Goal: Task Accomplishment & Management: Complete application form

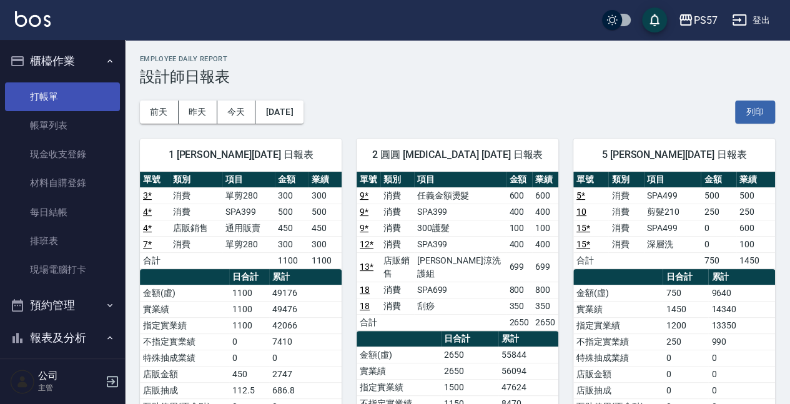
click at [52, 99] on link "打帳單" at bounding box center [62, 96] width 115 height 29
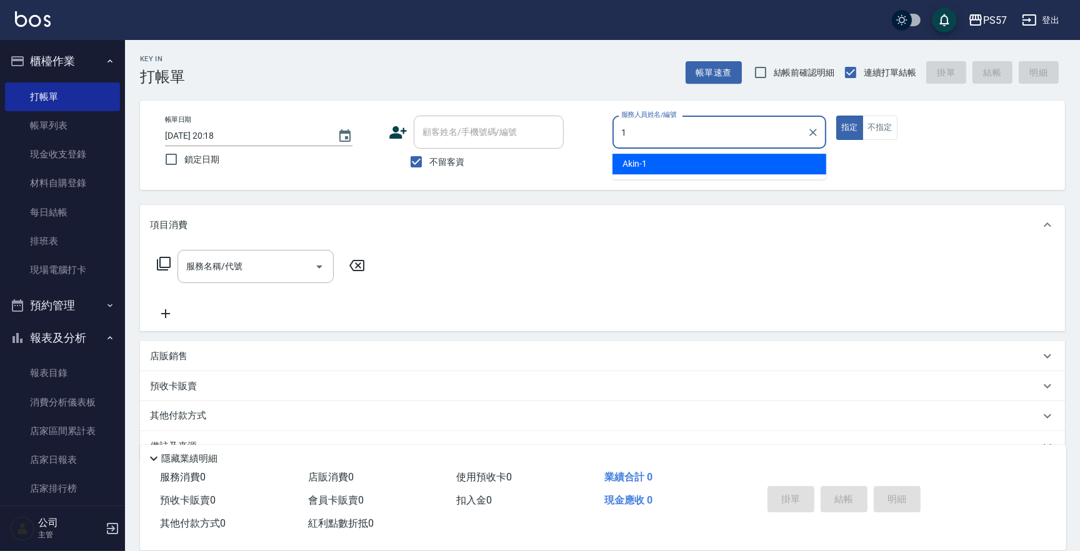
type input "Akin-1"
type button "true"
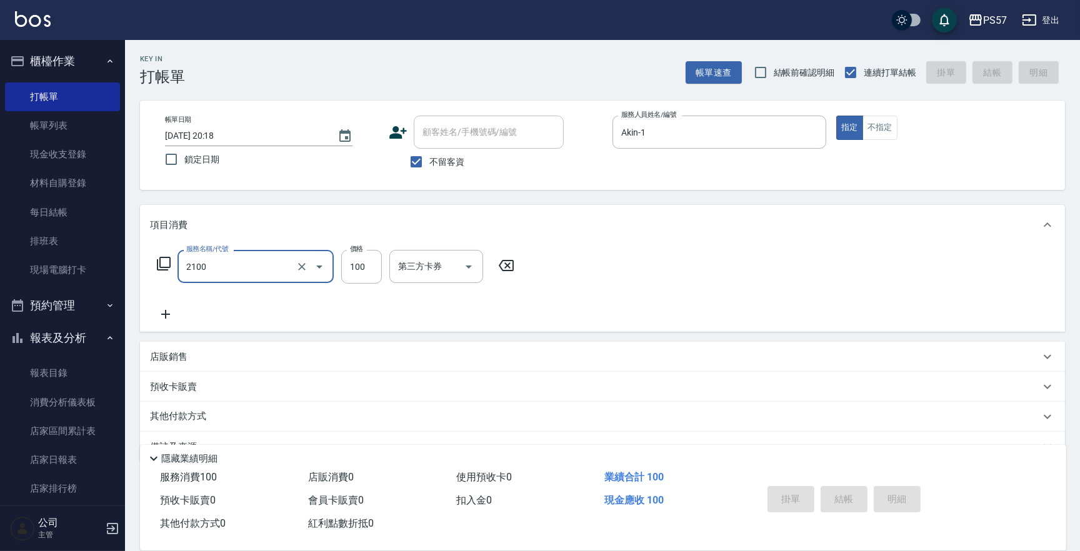
type input "2100"
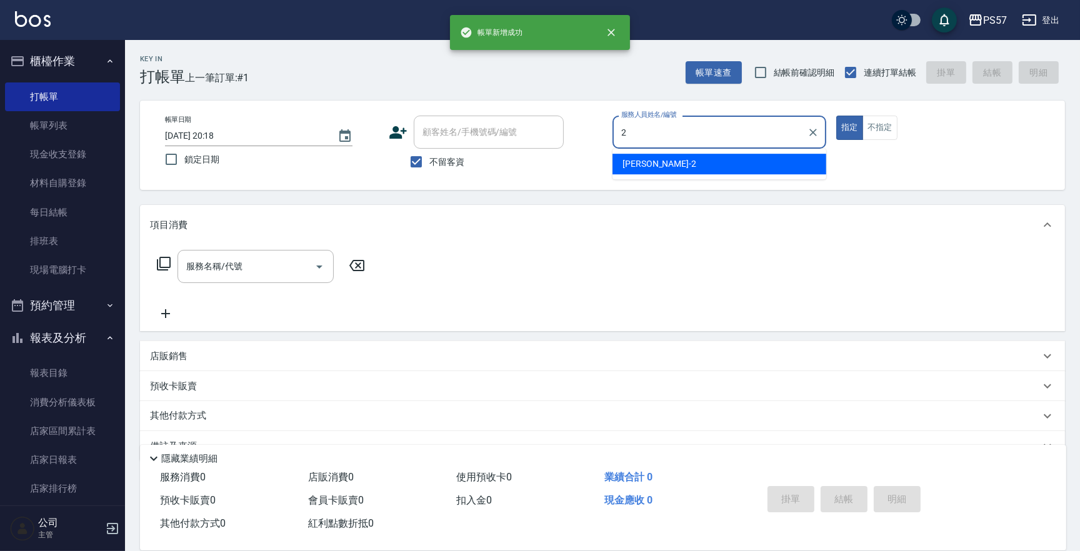
type input "[PERSON_NAME]-2"
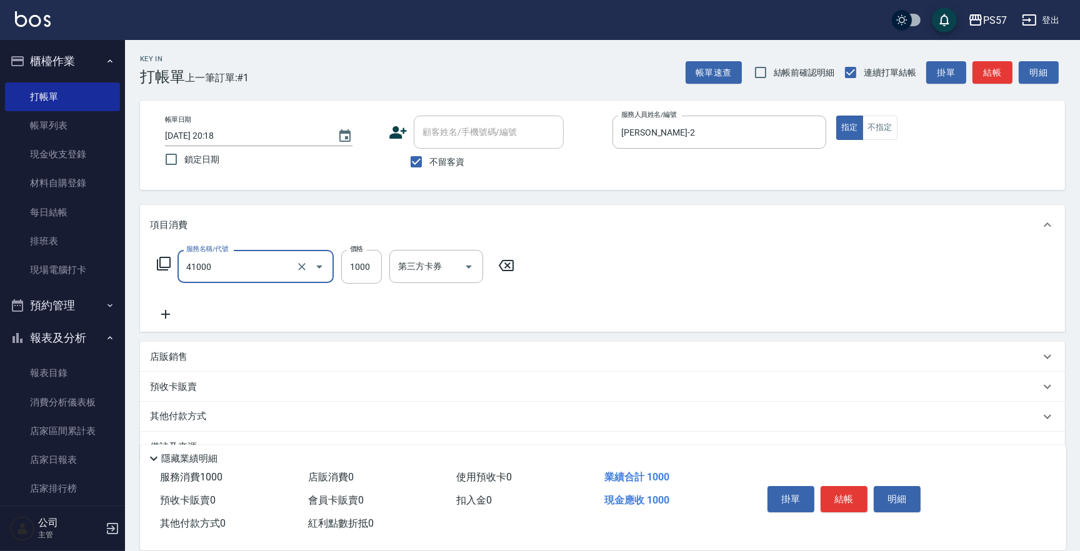
type input "任義金額燙髮(41000)"
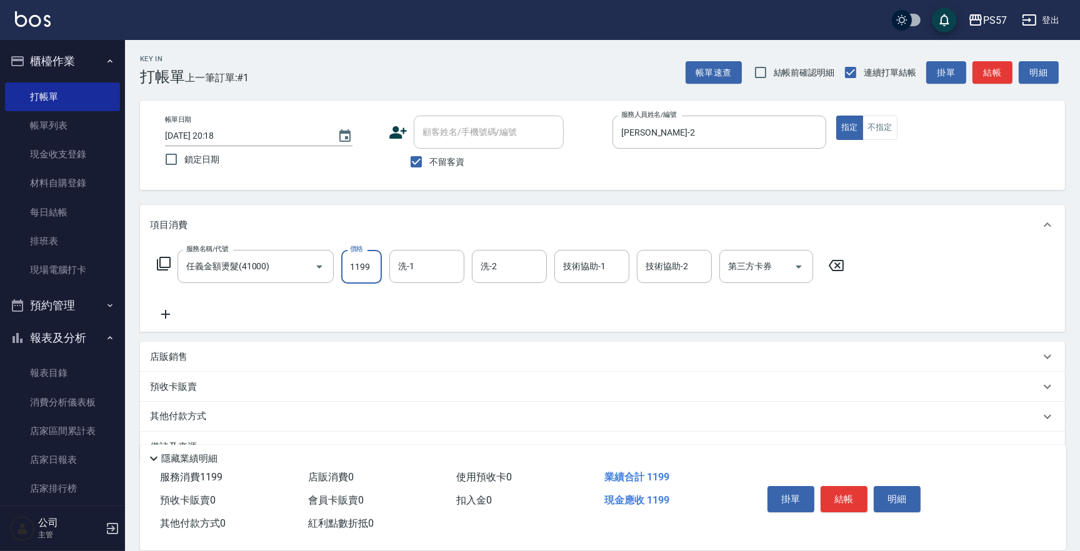
type input "1199"
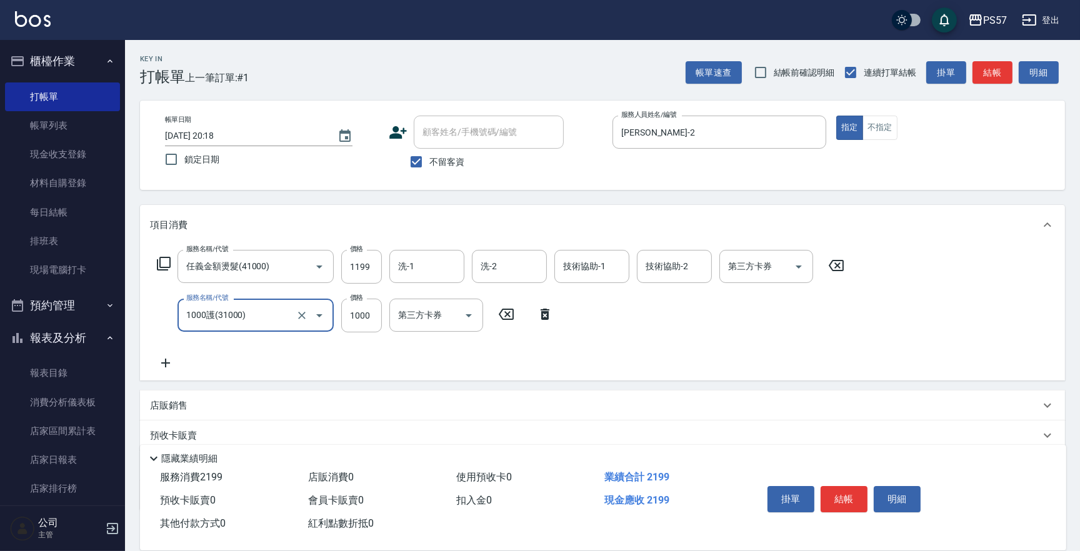
type input "1000護(31000)"
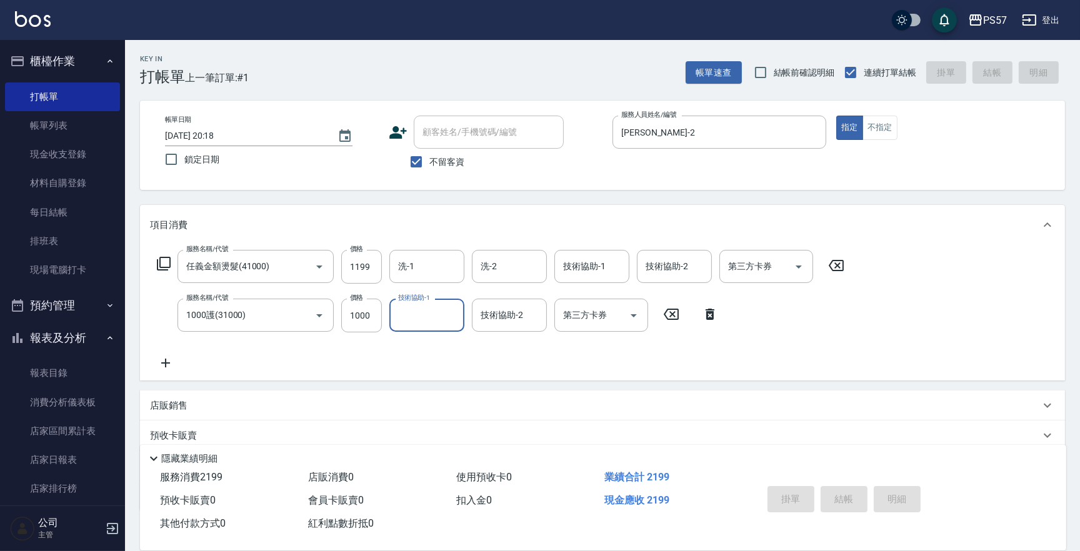
type input "[DATE] 20:19"
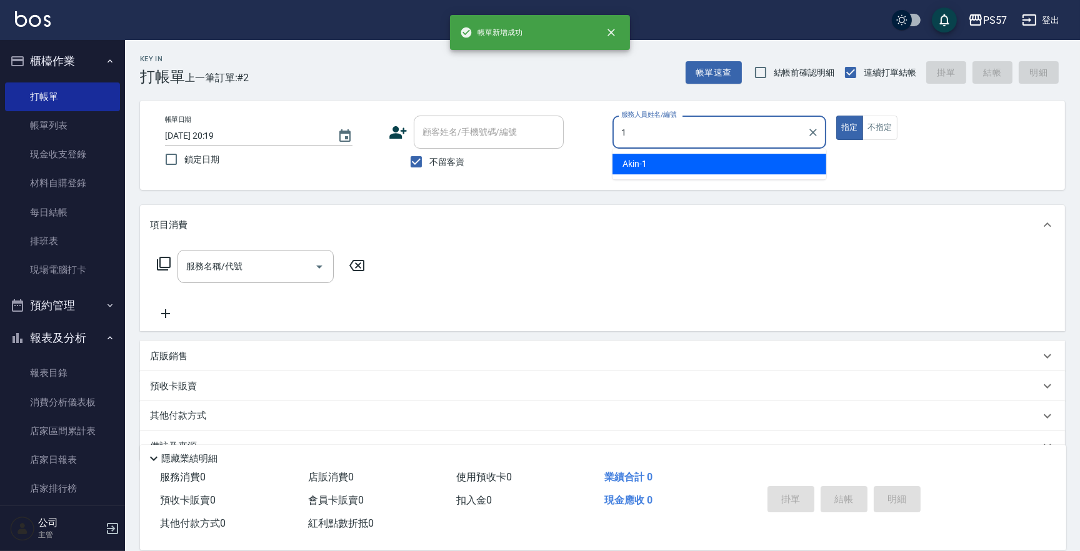
type input "Akin-1"
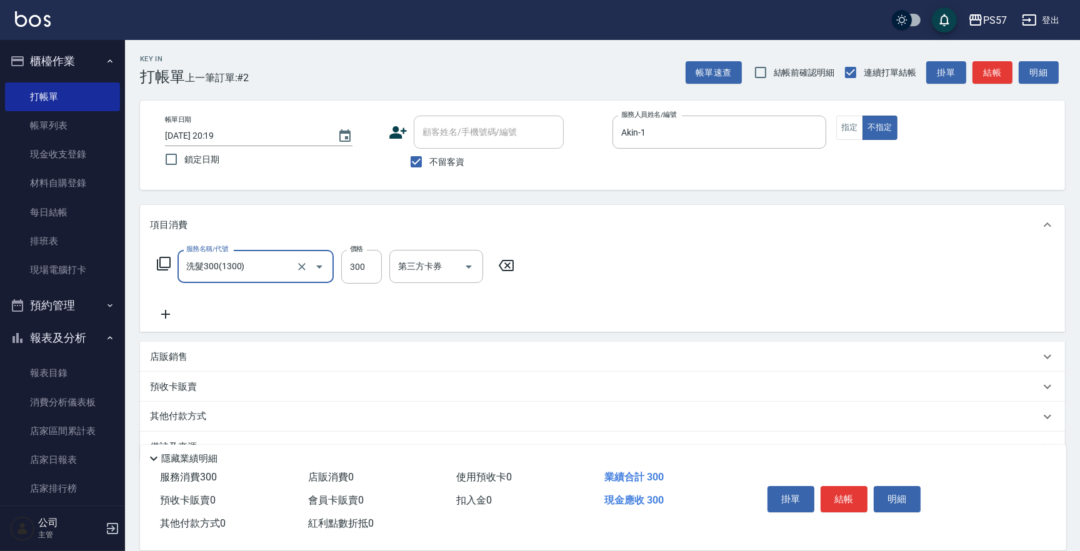
type input "洗髮300(1300)"
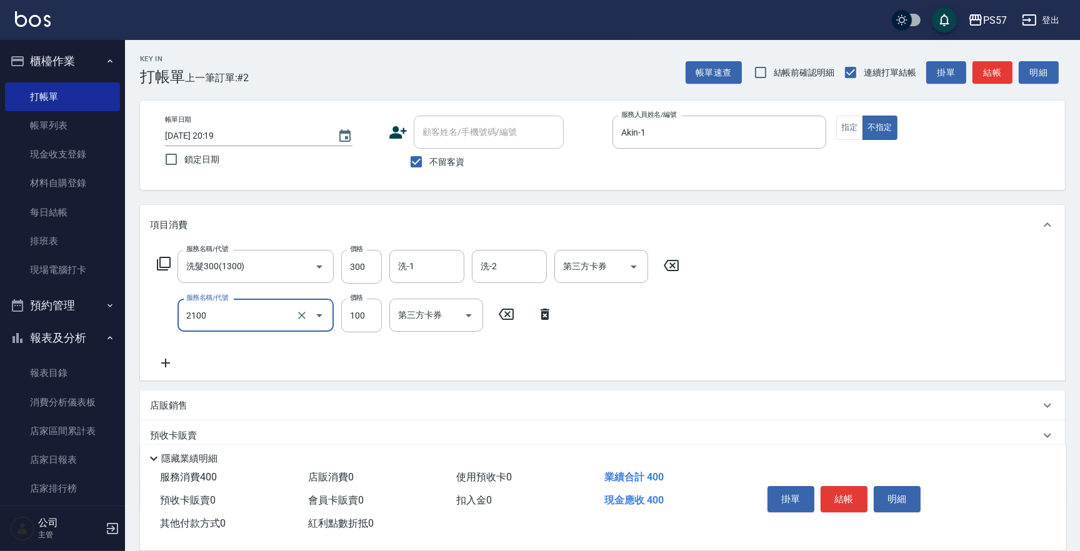
type input "剪髮100(2100)"
type input "60"
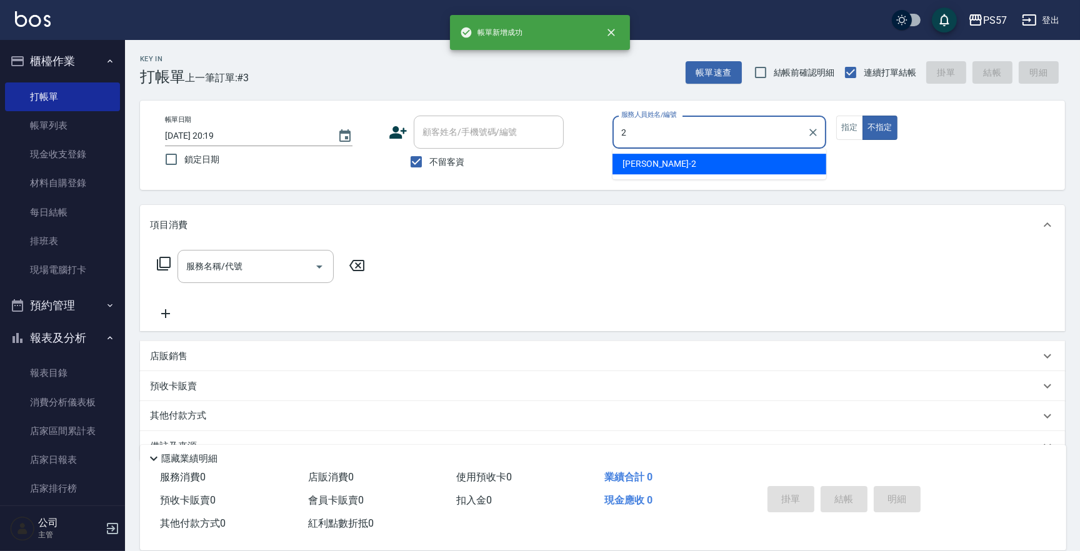
type input "[PERSON_NAME]-2"
type button "false"
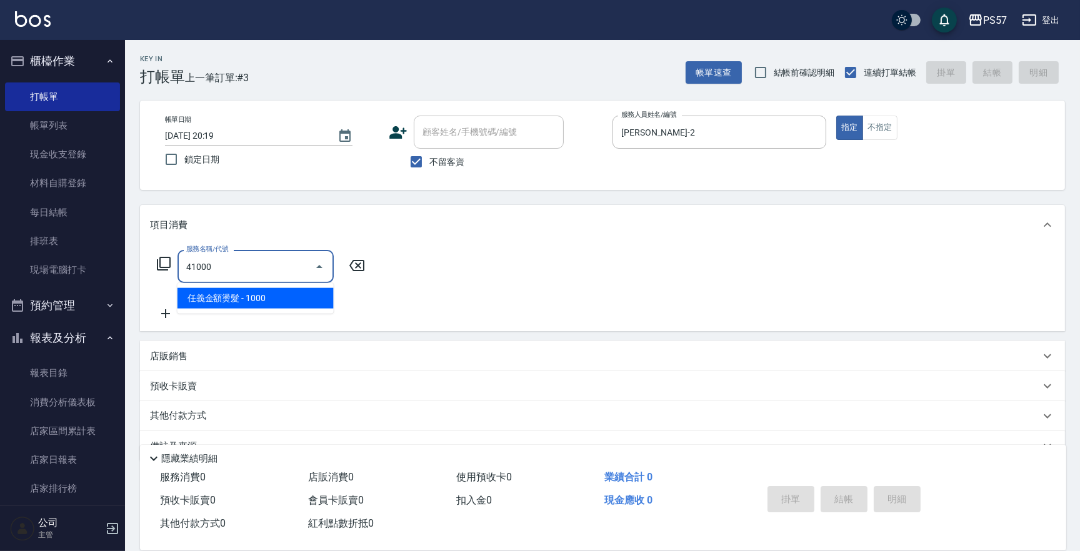
type input "任義金額燙髮(41000)"
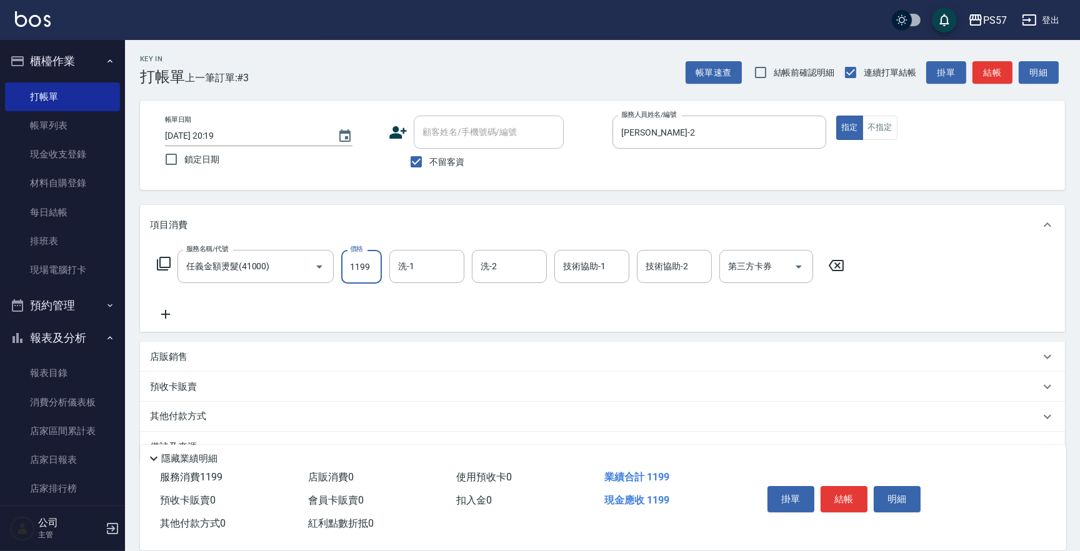
type input "1199"
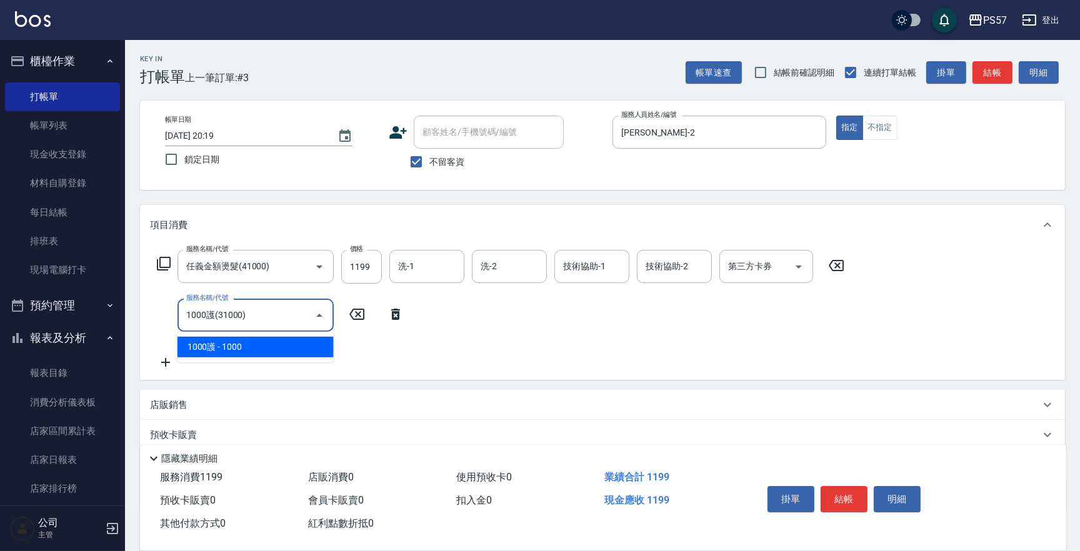
type input "1000護(31000)"
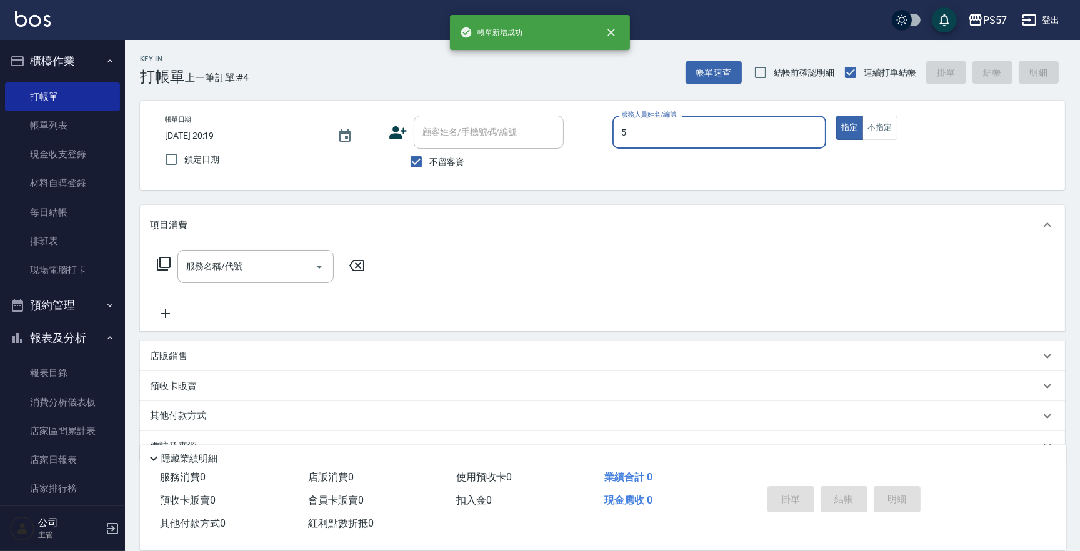
type input "[PERSON_NAME]5"
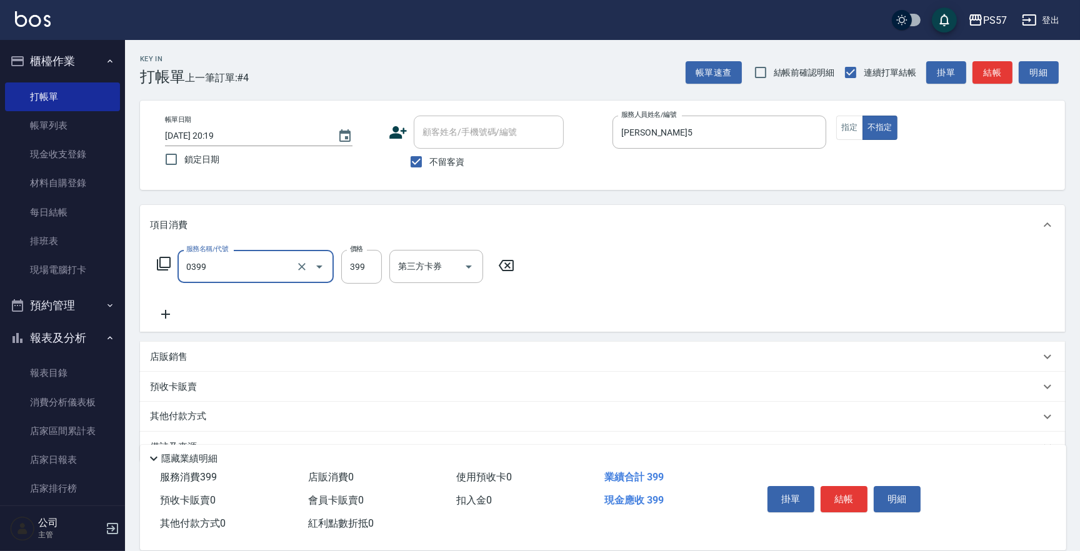
type input "SPA399(0399)"
click at [297, 267] on icon "Clear" at bounding box center [301, 267] width 12 height 12
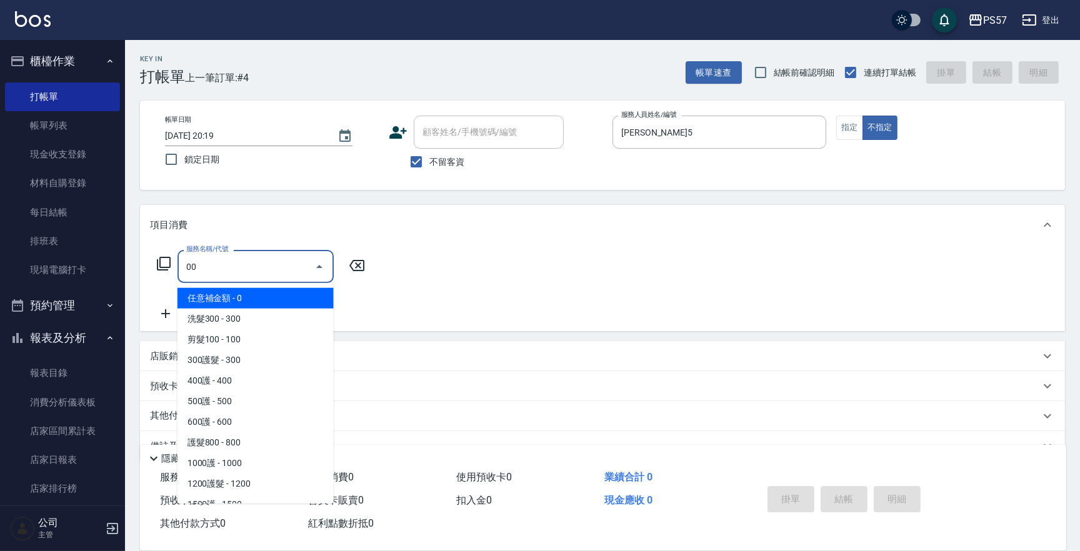
type input "0"
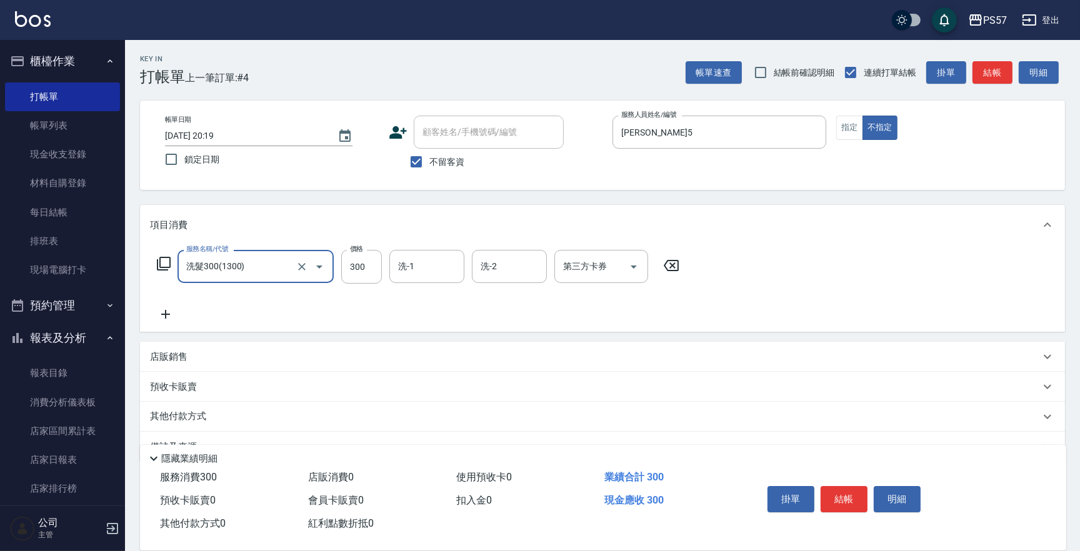
type input "洗髮300(1300)"
type input "[PERSON_NAME]5"
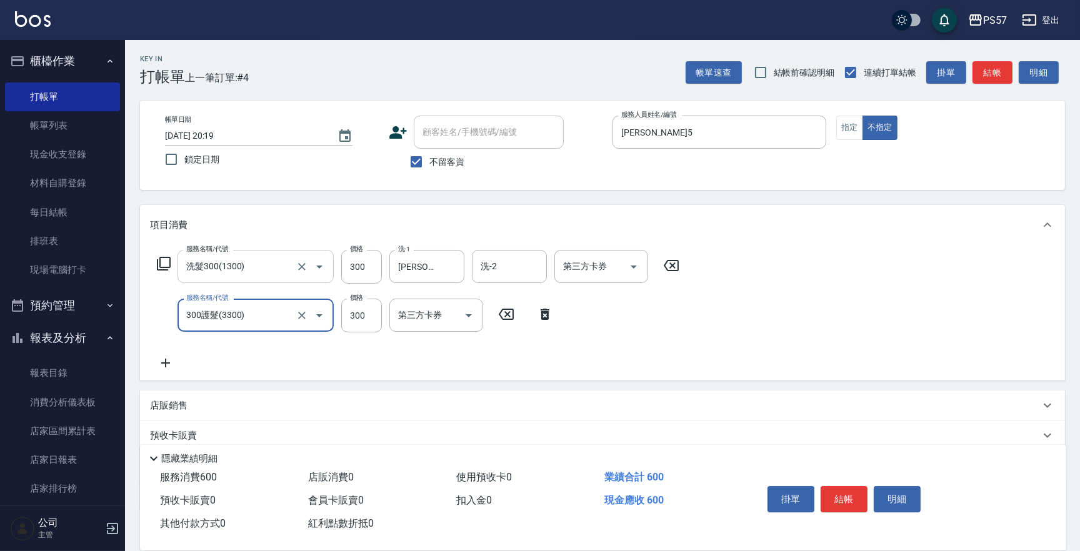
type input "300護髮(3300)"
type input "100"
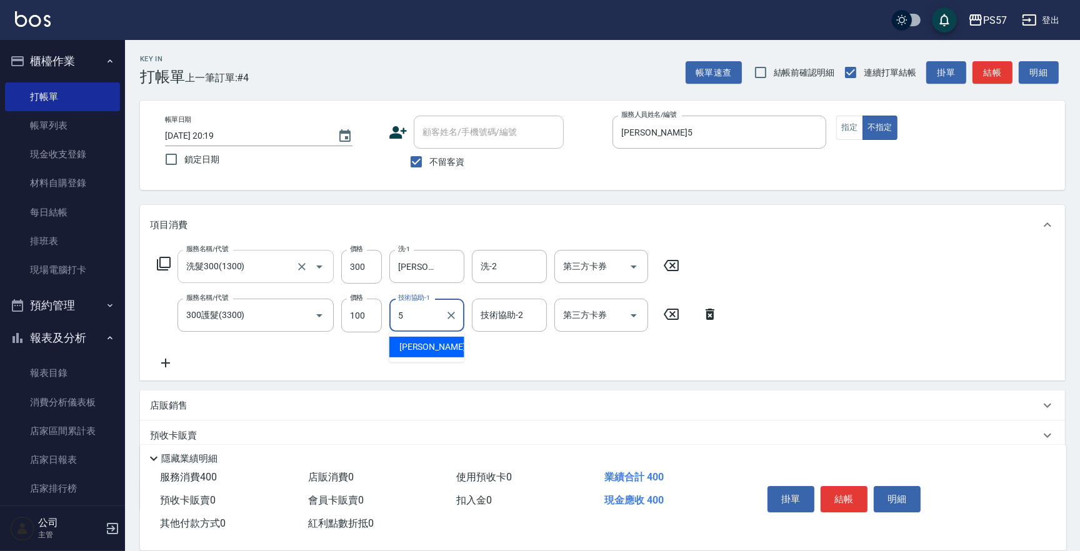
type input "[PERSON_NAME]5"
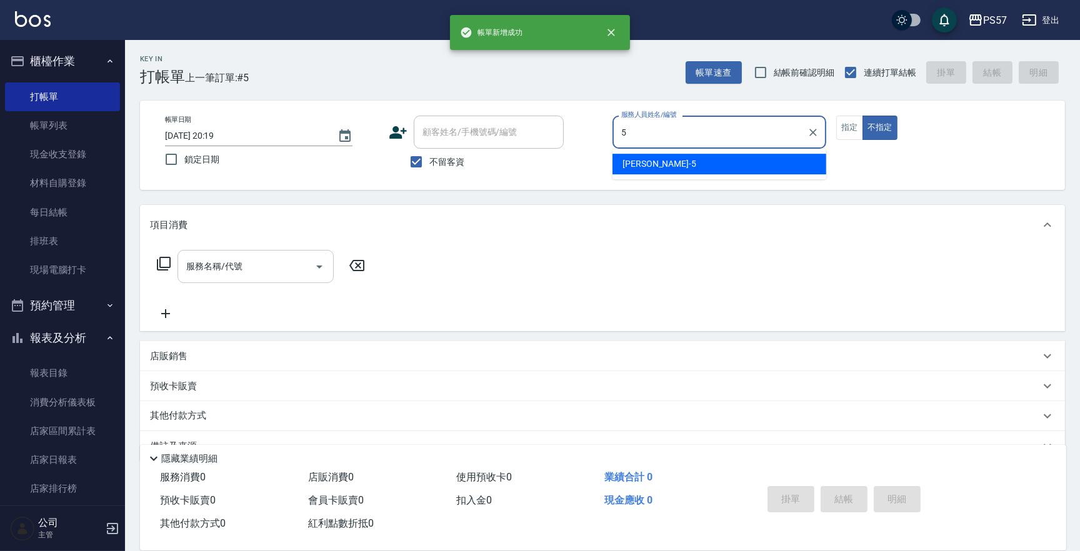
type input "[PERSON_NAME]5"
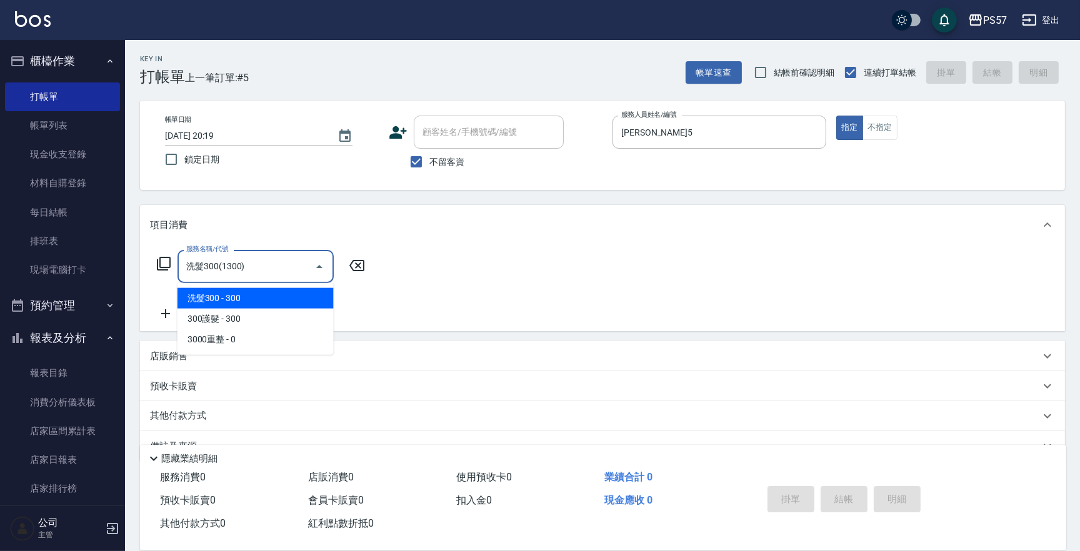
type input "洗髮300(1300)"
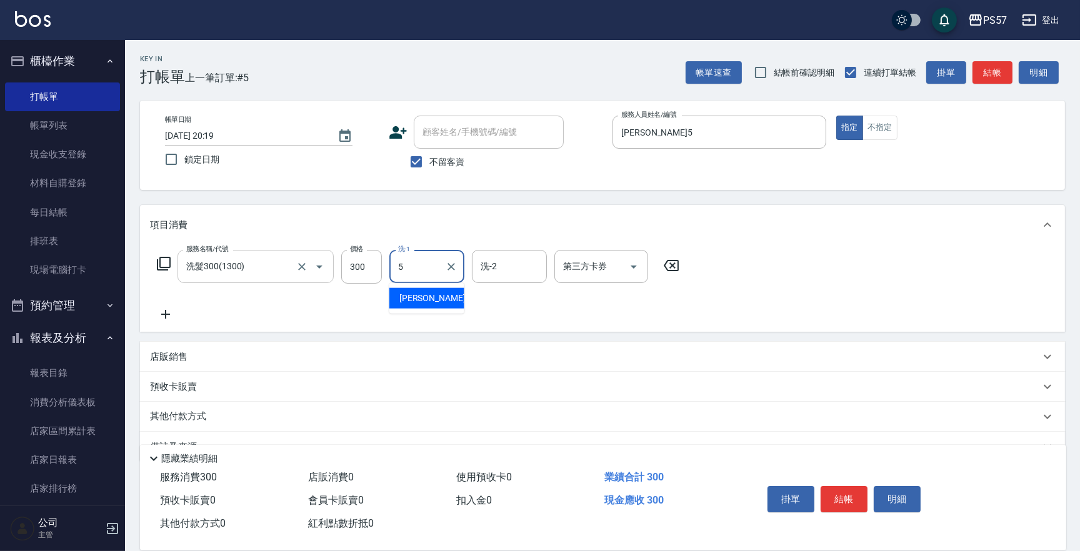
type input "[PERSON_NAME]5"
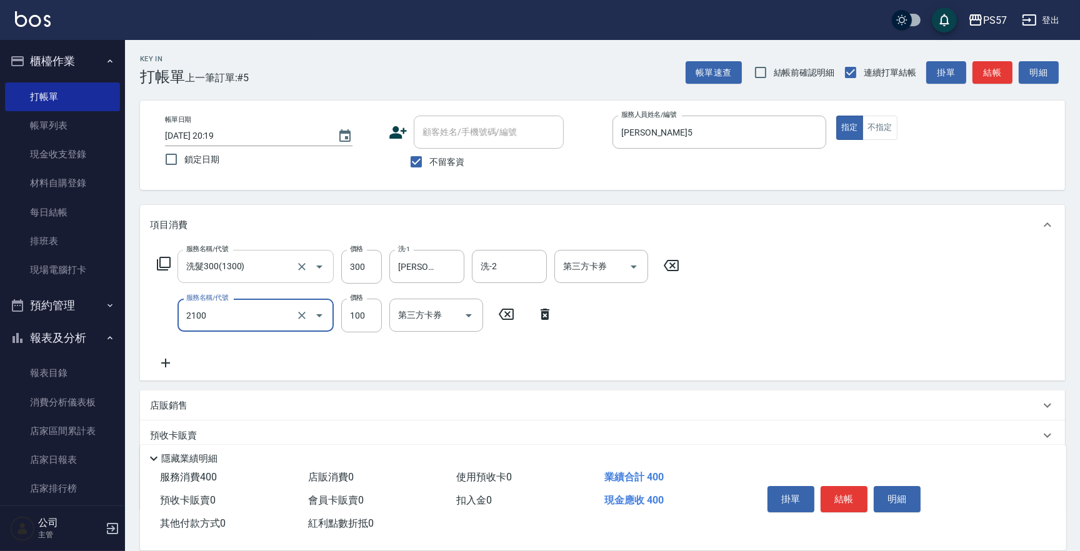
type input "剪髮100(2100)"
type input "150"
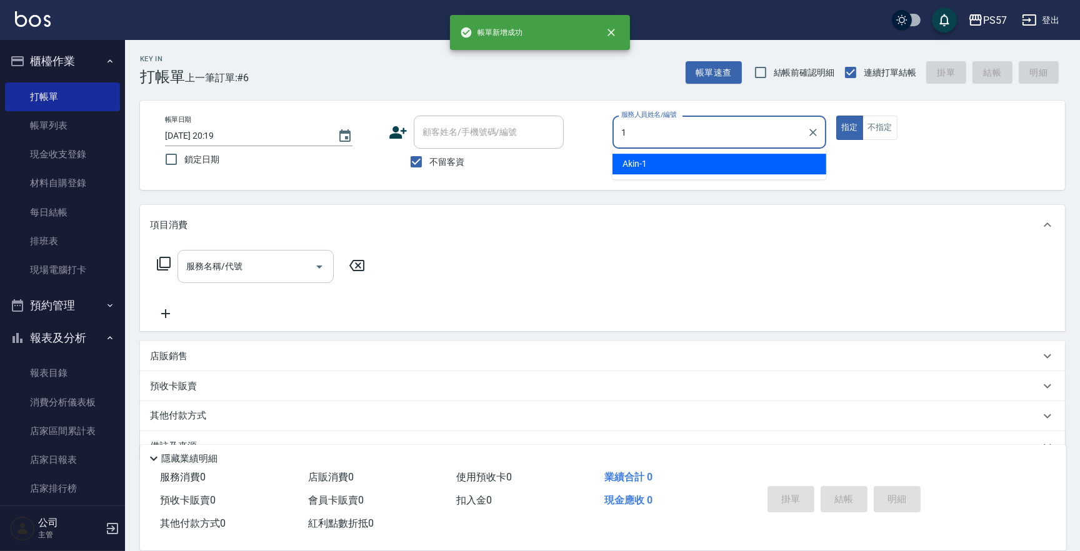
type input "Akin-1"
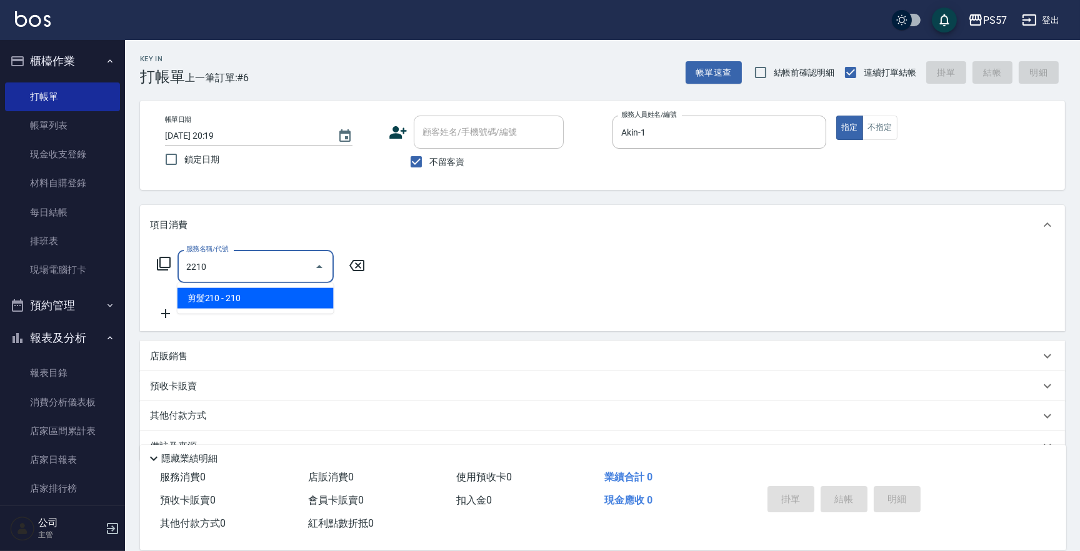
type input "剪髮210(2210)"
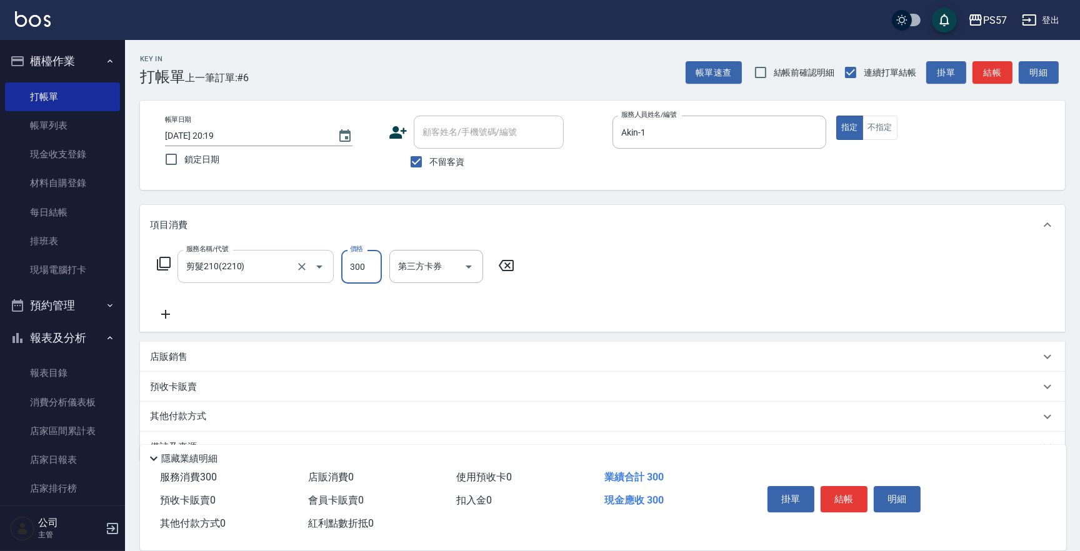
type input "300"
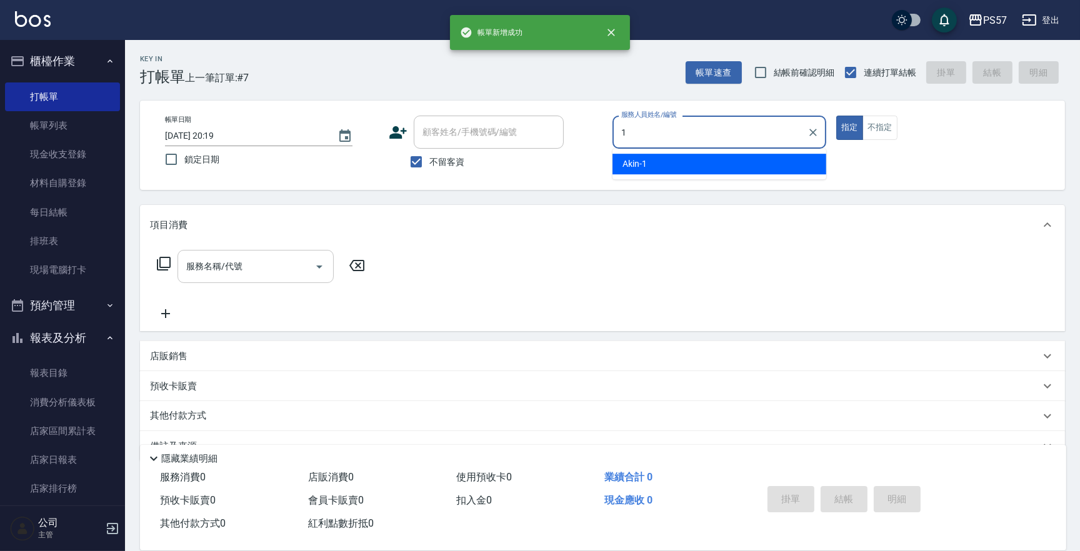
type input "Akin-1"
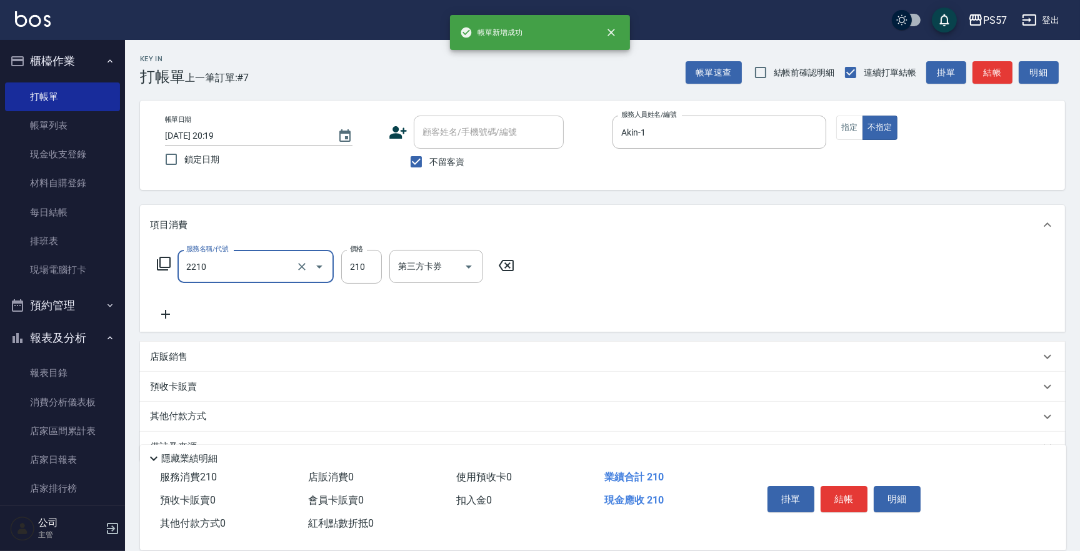
type input "剪髮210(2210)"
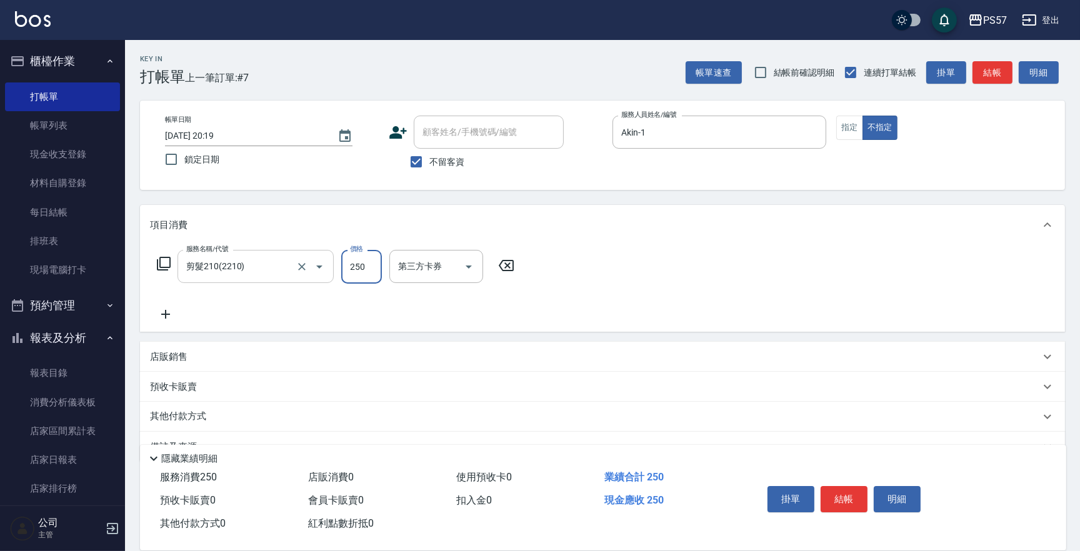
type input "250"
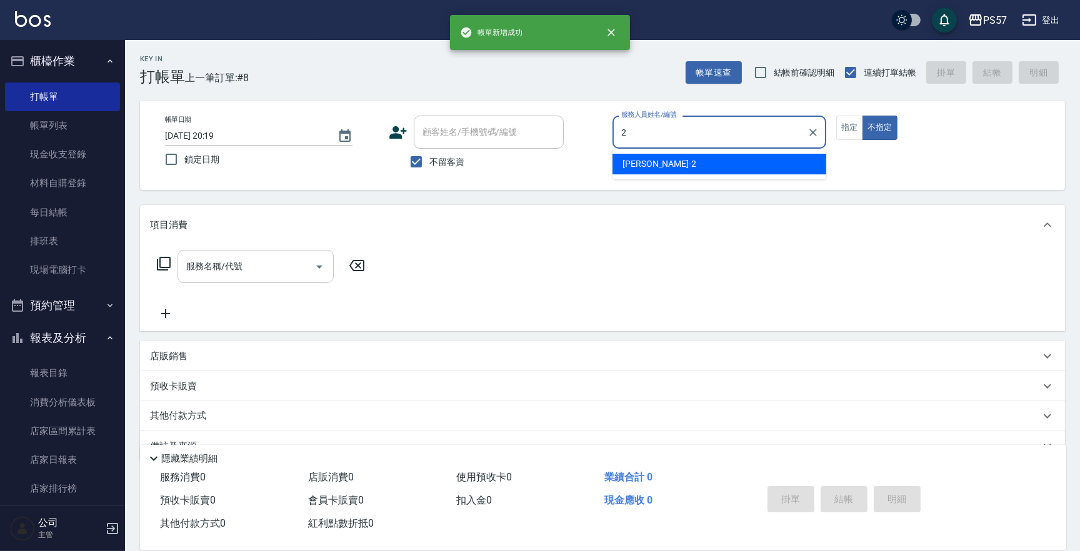
type input "[PERSON_NAME]-2"
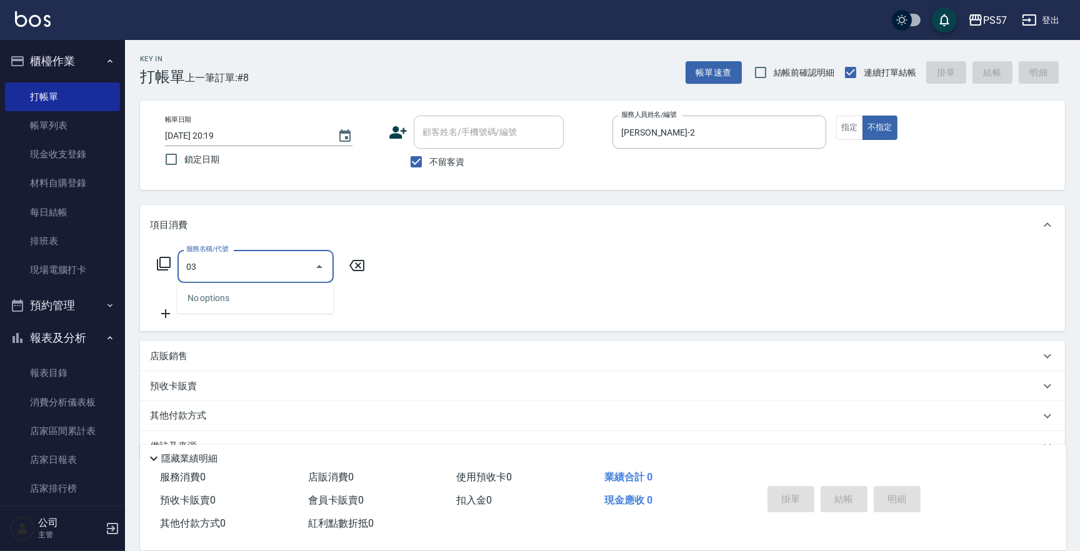
type input "0"
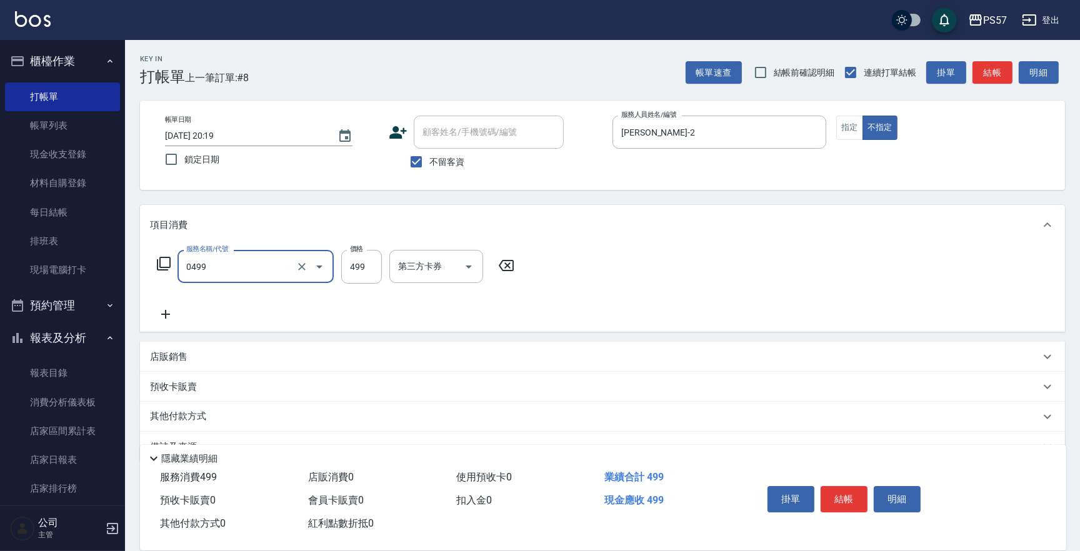
type input "SPA499(0499)"
type input "500"
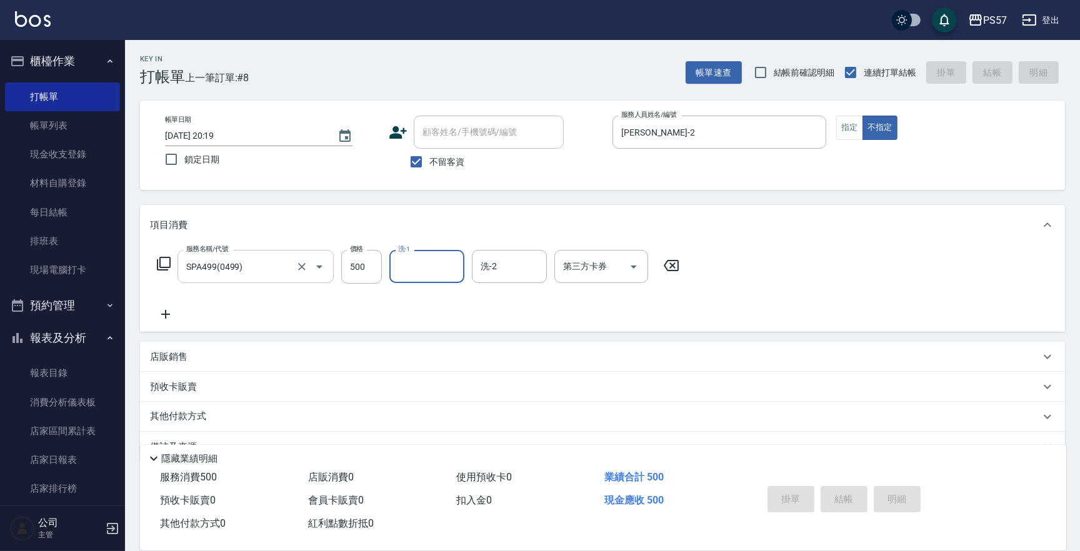
type input "[DATE] 20:20"
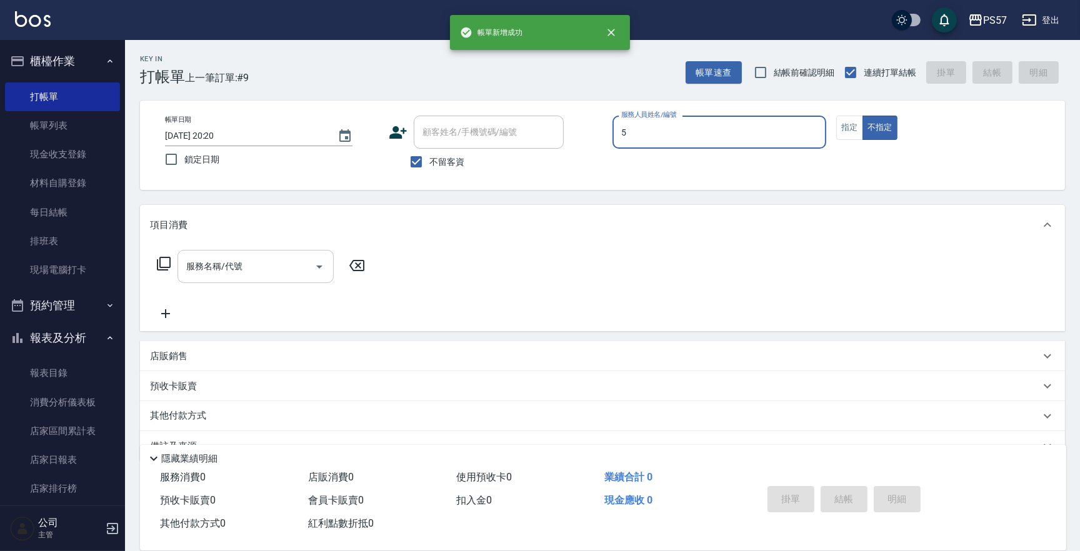
type input "[PERSON_NAME]5"
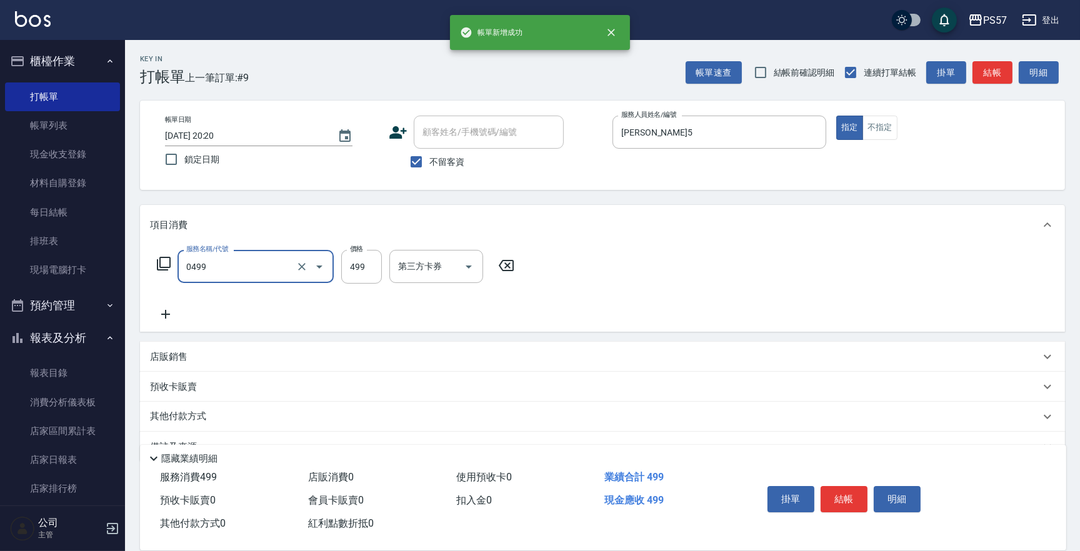
type input "SPA499(0499)"
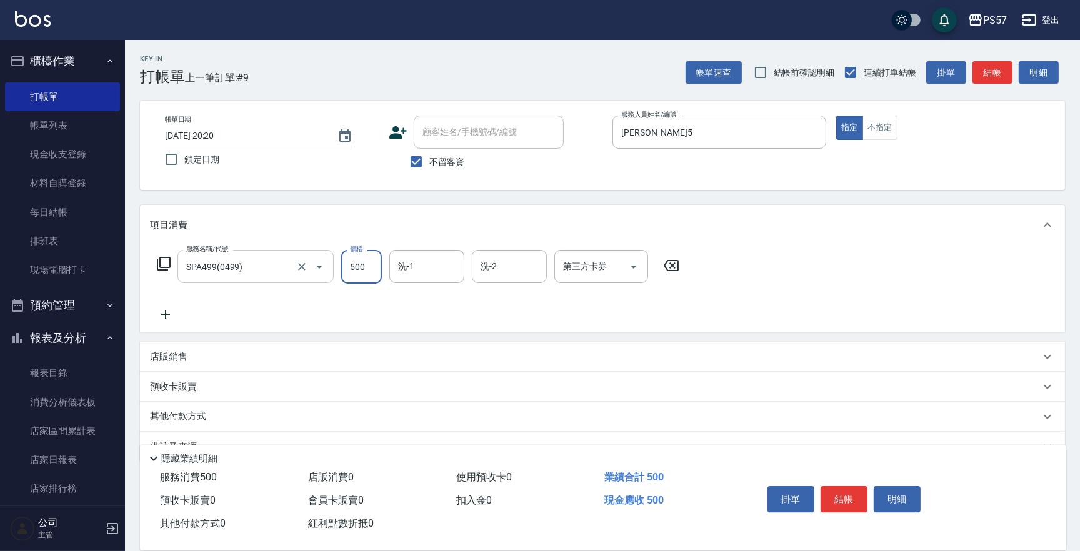
type input "500"
type input "[PERSON_NAME]5"
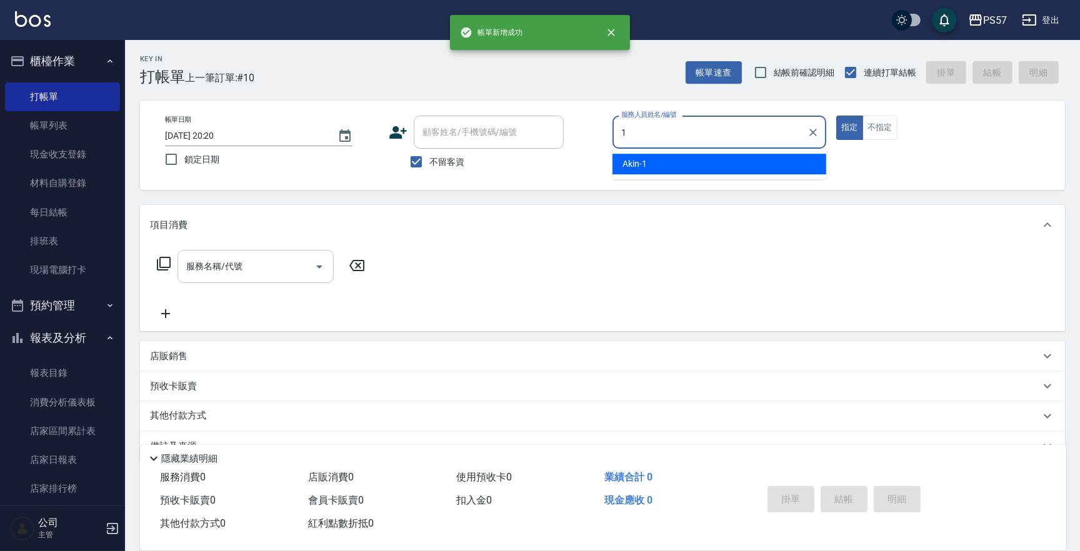
type input "Akin-1"
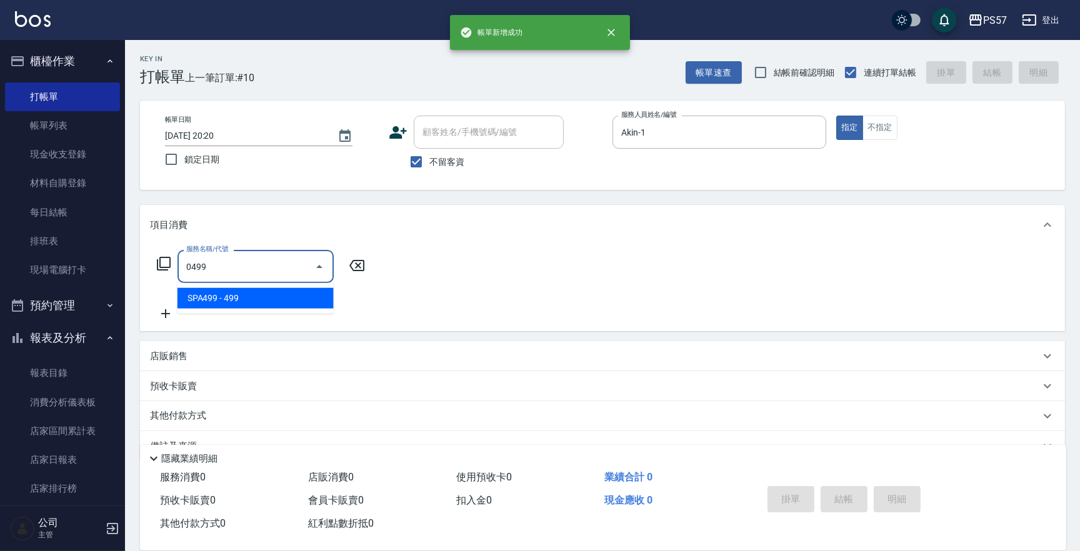
type input "SPA499(0499)"
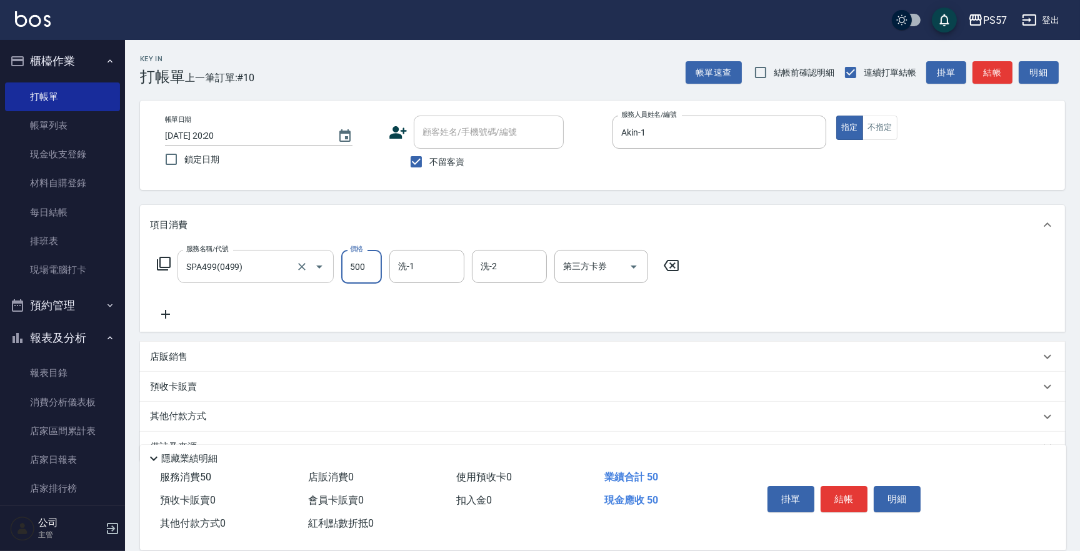
type input "500"
